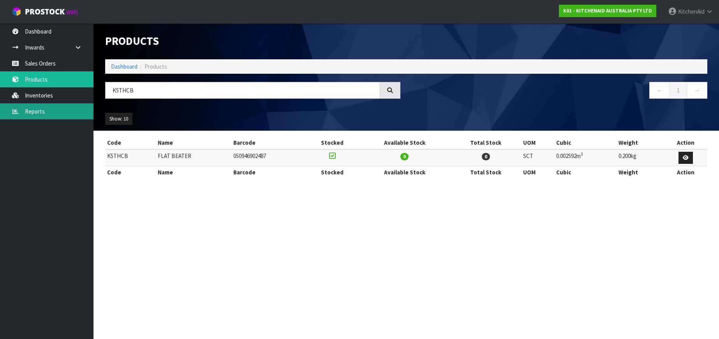
click at [50, 109] on link "Reports" at bounding box center [47, 111] width 94 height 16
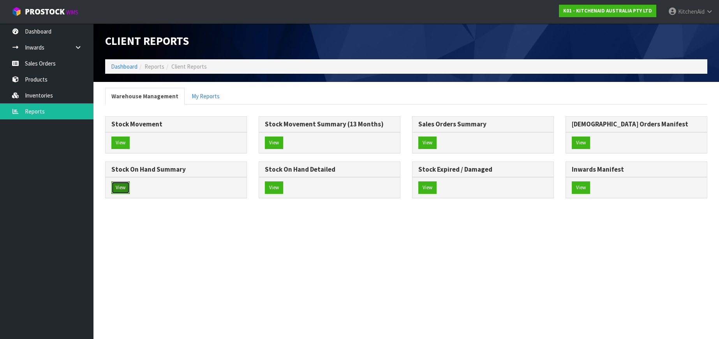
click at [115, 187] on button "View" at bounding box center [120, 187] width 18 height 12
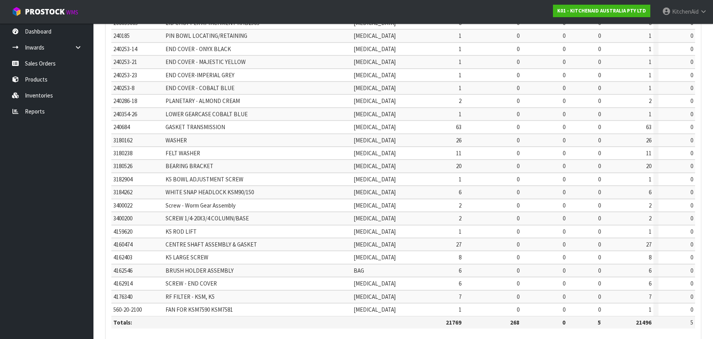
scroll to position [201, 0]
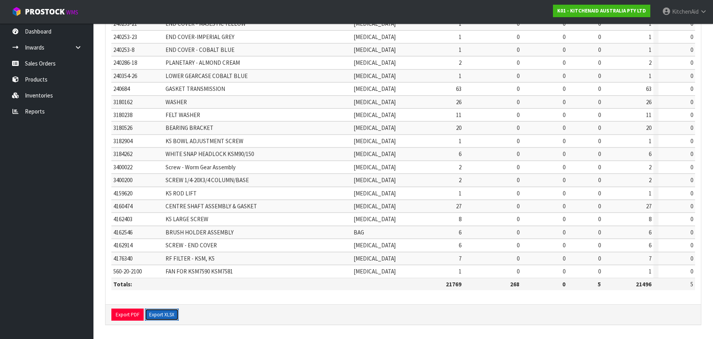
click at [165, 312] on button "Export XLSX" at bounding box center [162, 314] width 34 height 12
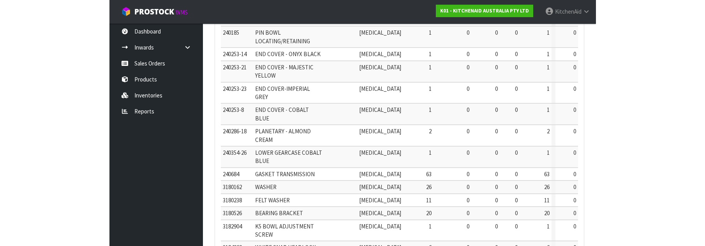
scroll to position [183, 0]
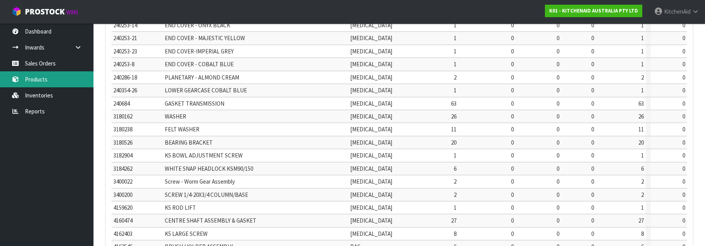
click at [42, 76] on link "Products" at bounding box center [47, 79] width 94 height 16
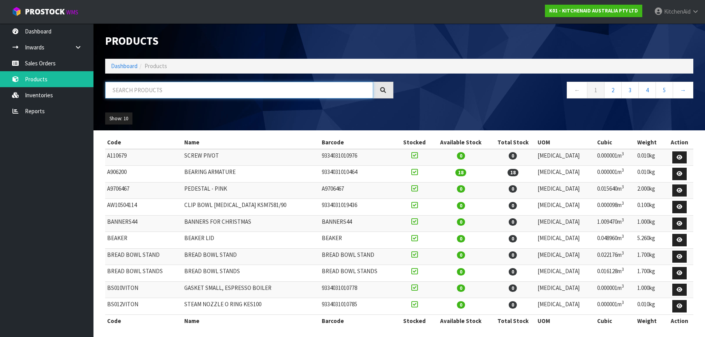
click at [130, 88] on input "text" at bounding box center [239, 90] width 268 height 17
paste input "5KEK1701ASX"
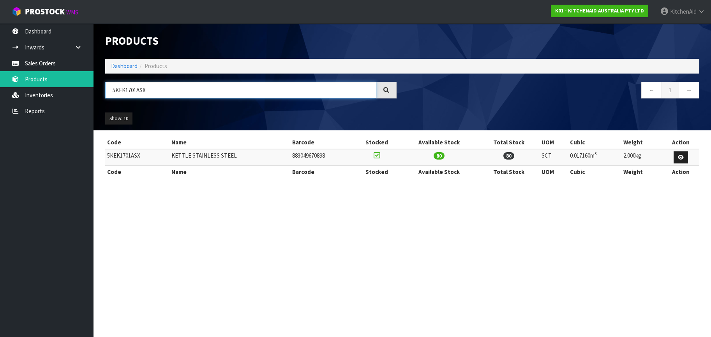
click at [125, 87] on input "5KEK1701ASX" at bounding box center [240, 90] width 271 height 17
paste input "KVRFA3A"
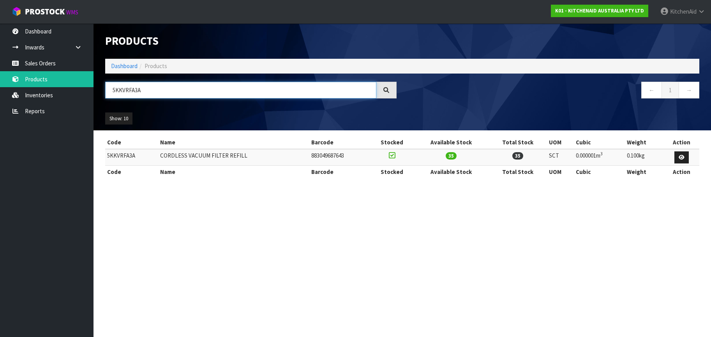
click at [125, 92] on input "5KKVRFA3A" at bounding box center [240, 90] width 271 height 17
paste input "SM180WSAEG"
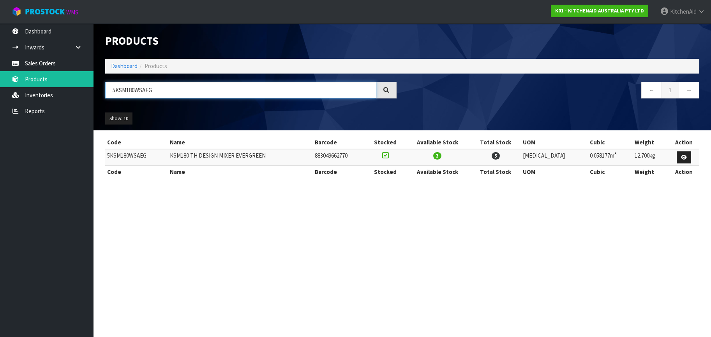
type input "5KSM180WSAEG"
click at [128, 88] on input "5KSM180WSAEG" at bounding box center [240, 90] width 271 height 17
click at [124, 92] on input "5KSM180WSAEG" at bounding box center [240, 90] width 271 height 17
